Goal: Check status: Check status

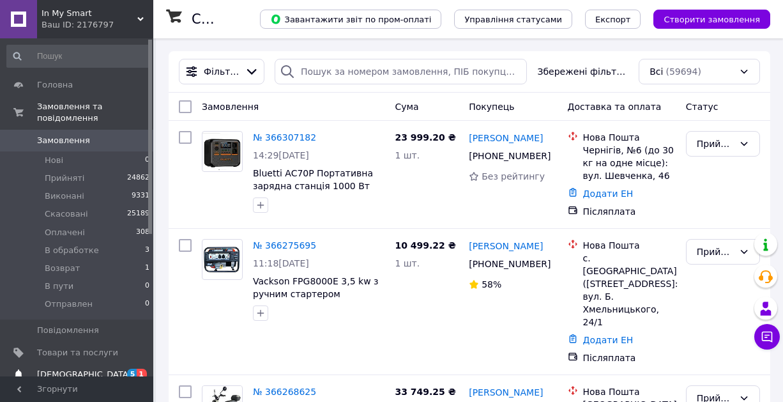
click at [52, 373] on span "[DEMOGRAPHIC_DATA]" at bounding box center [84, 373] width 95 height 11
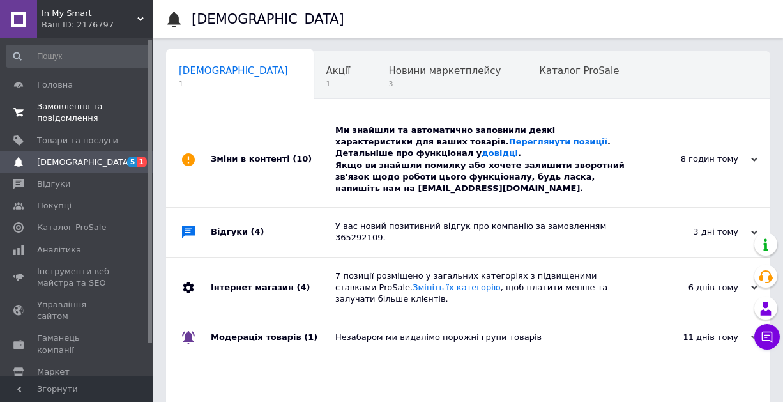
scroll to position [0, 6]
click at [73, 120] on span "Замовлення та повідомлення" at bounding box center [77, 112] width 81 height 23
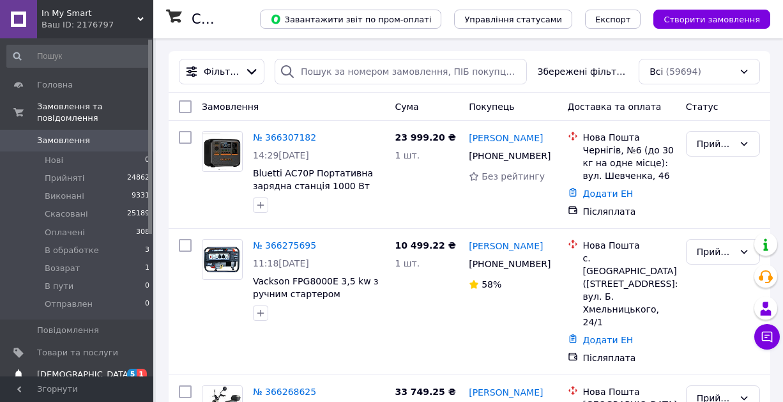
click at [56, 368] on span "[DEMOGRAPHIC_DATA]" at bounding box center [84, 373] width 95 height 11
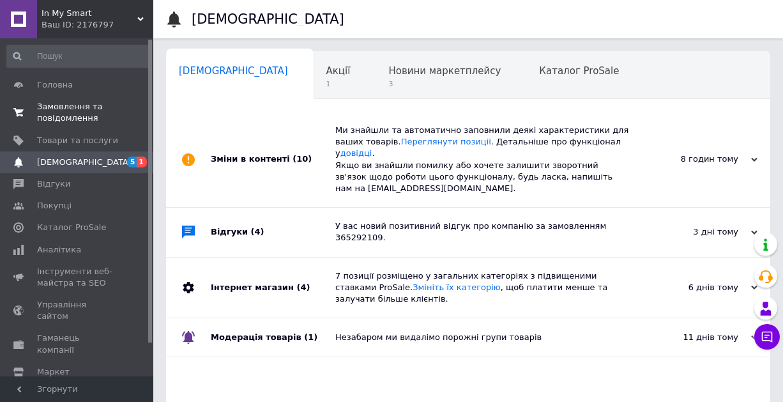
scroll to position [0, 6]
click at [104, 117] on span "Замовлення та повідомлення" at bounding box center [77, 112] width 81 height 23
